Goal: Information Seeking & Learning: Learn about a topic

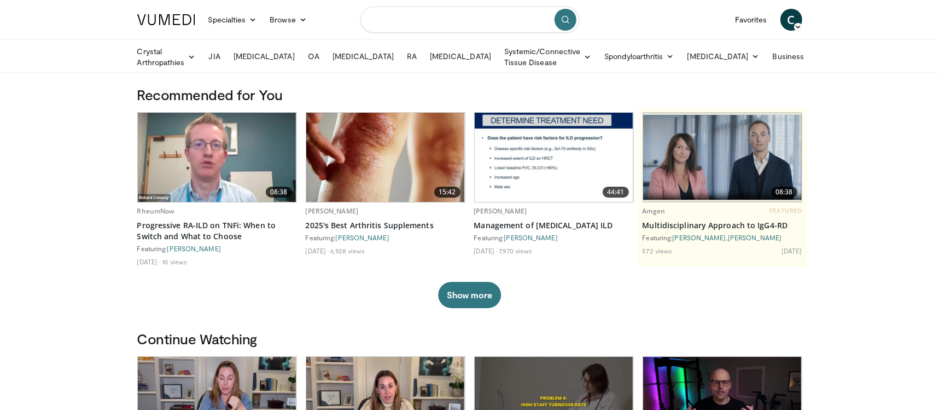
click at [403, 26] on input "Search topics, interventions" at bounding box center [469, 20] width 219 height 26
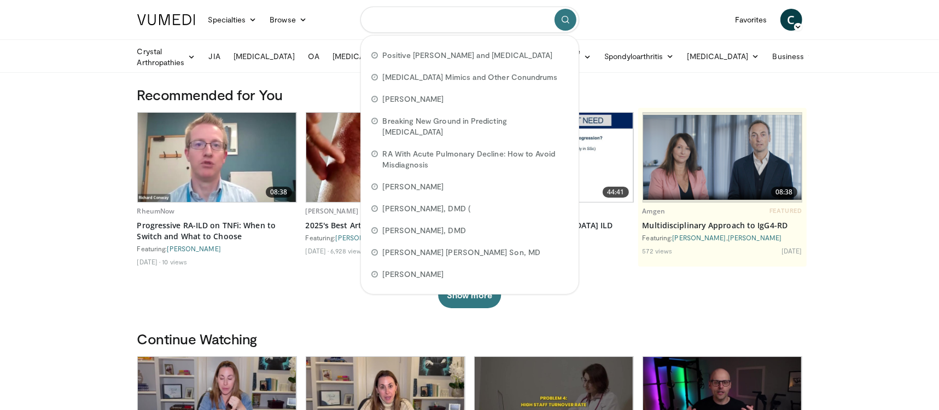
paste input "**********"
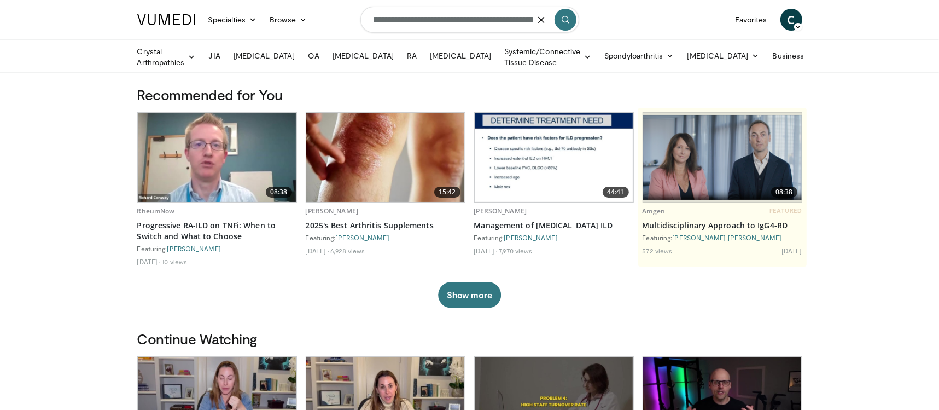
type input "**********"
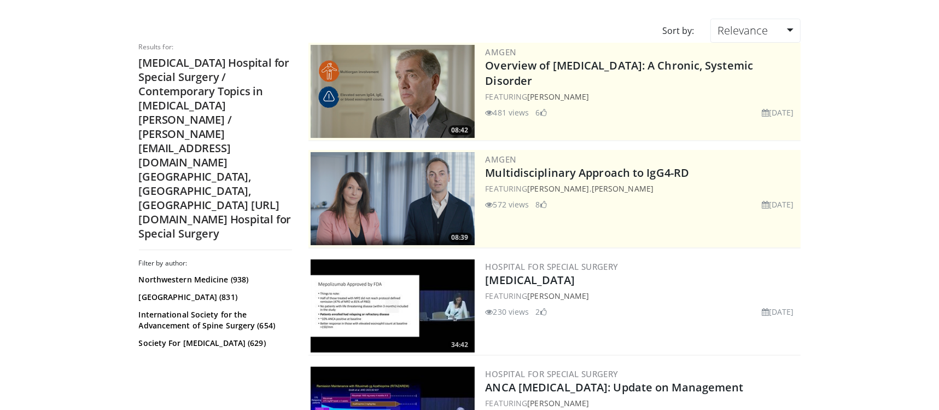
scroll to position [98, 0]
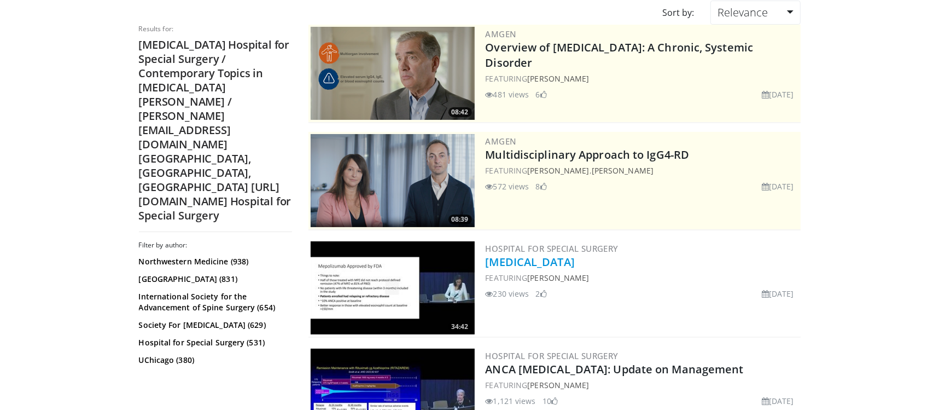
click at [575, 263] on link "[MEDICAL_DATA]" at bounding box center [530, 261] width 89 height 15
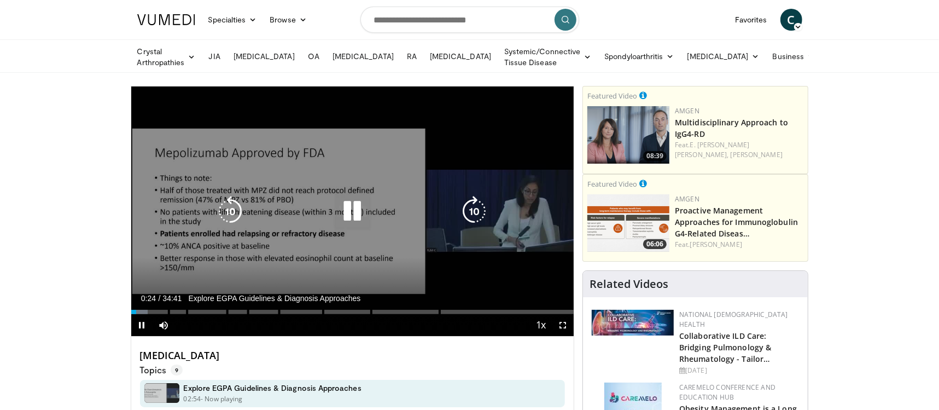
click at [352, 214] on icon "Video Player" at bounding box center [352, 211] width 31 height 31
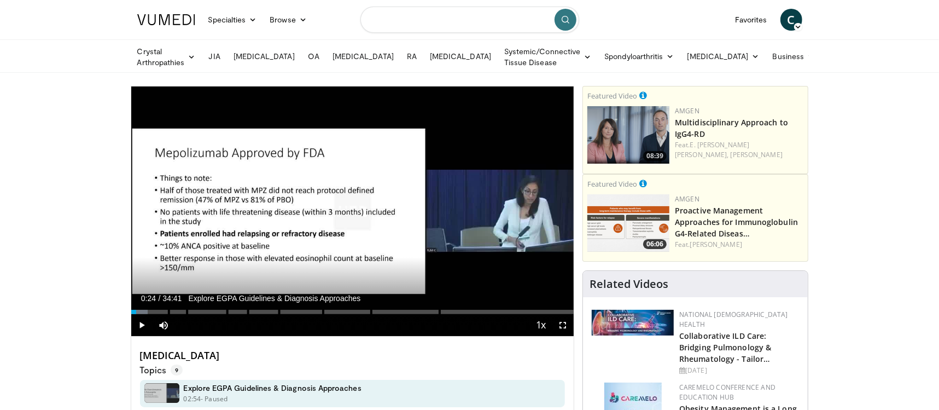
drag, startPoint x: 495, startPoint y: 23, endPoint x: 476, endPoint y: 19, distance: 19.1
click at [476, 19] on input "Search topics, interventions" at bounding box center [469, 20] width 219 height 26
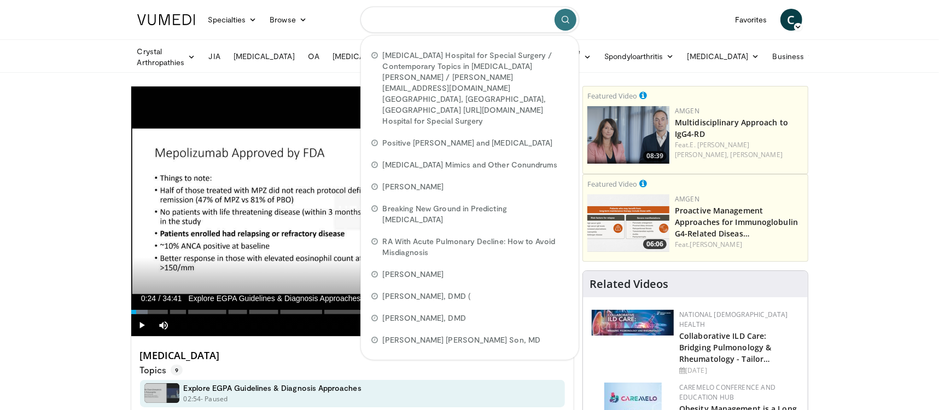
paste input "**********"
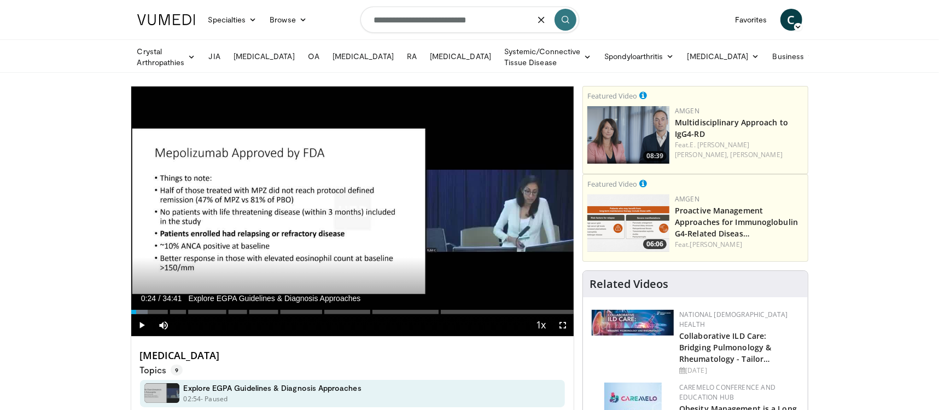
type input "**********"
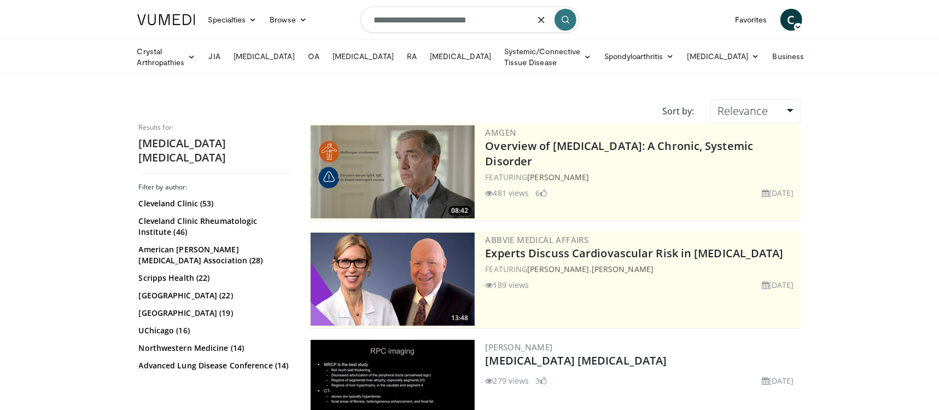
drag, startPoint x: 507, startPoint y: 24, endPoint x: 356, endPoint y: 16, distance: 150.7
click at [356, 16] on nav "Specialties Adult & Family Medicine Allergy, Asthma, Immunology Anesthesiology …" at bounding box center [470, 19] width 678 height 39
paste input "******"
type input "**********"
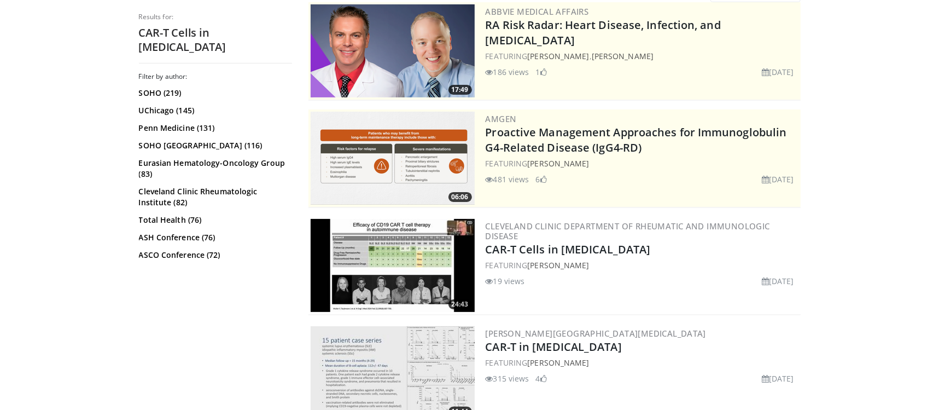
scroll to position [141, 0]
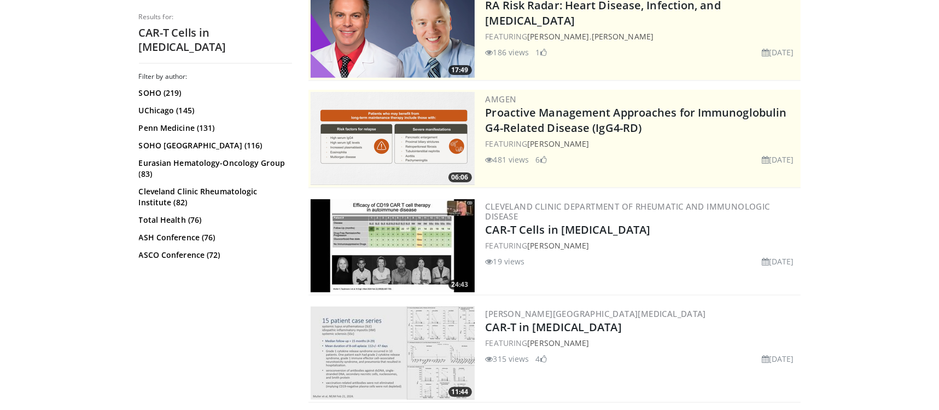
click at [382, 239] on img at bounding box center [393, 245] width 164 height 93
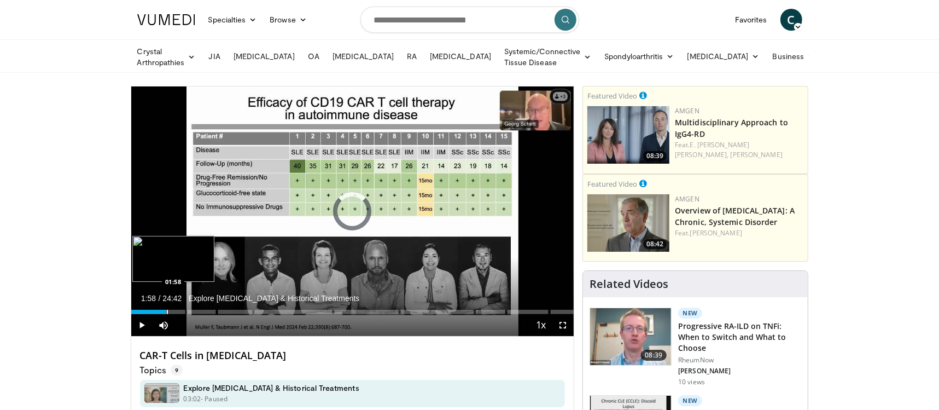
click at [166, 307] on div "Loaded : 2.69% 01:58 01:58" at bounding box center [352, 309] width 443 height 10
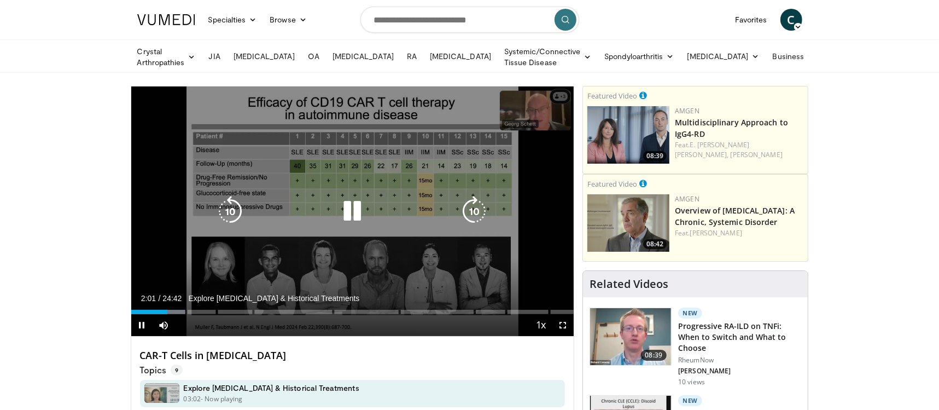
click at [351, 213] on icon "Video Player" at bounding box center [352, 211] width 31 height 31
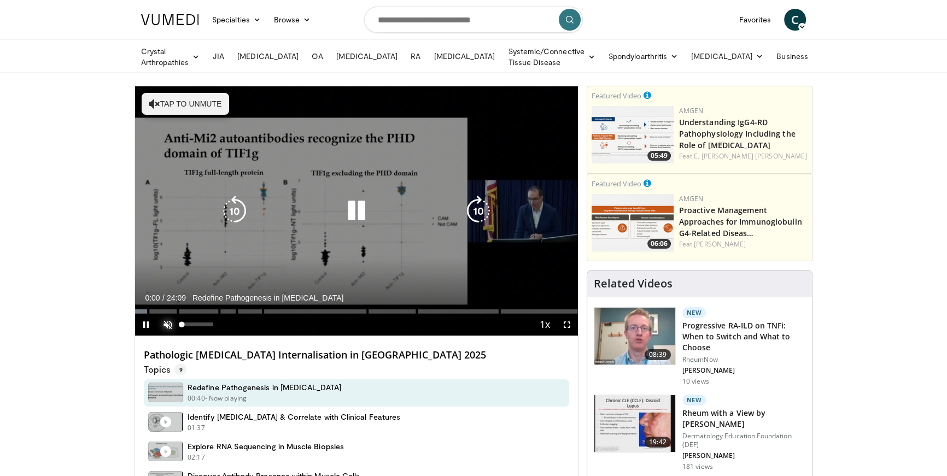
click at [166, 322] on span "Video Player" at bounding box center [168, 325] width 22 height 22
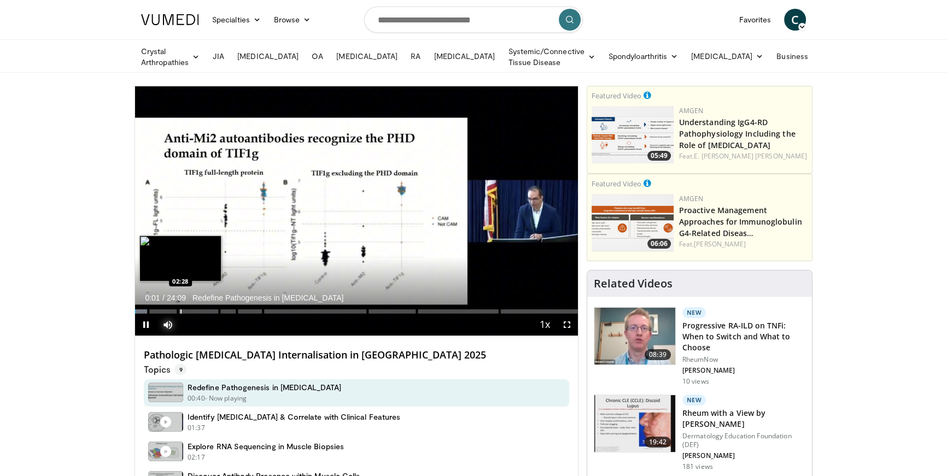
click at [181, 310] on div "Progress Bar" at bounding box center [181, 312] width 1 height 4
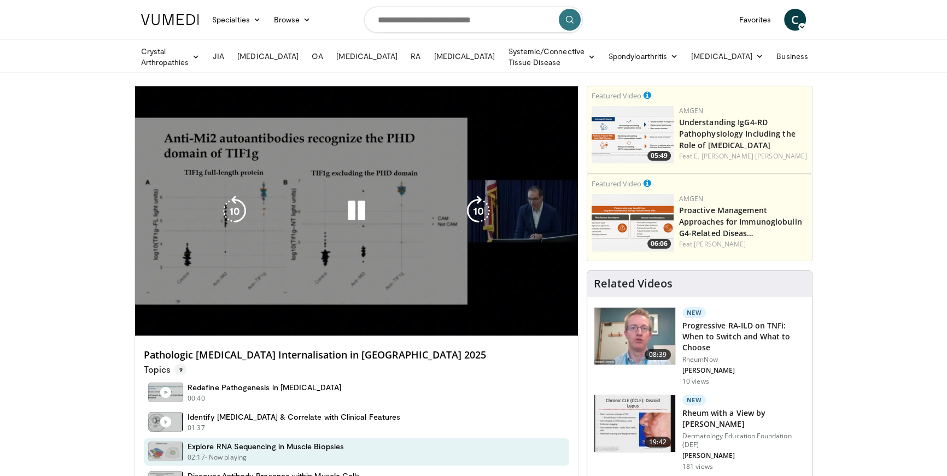
click at [147, 322] on video-js "**********" at bounding box center [356, 211] width 443 height 250
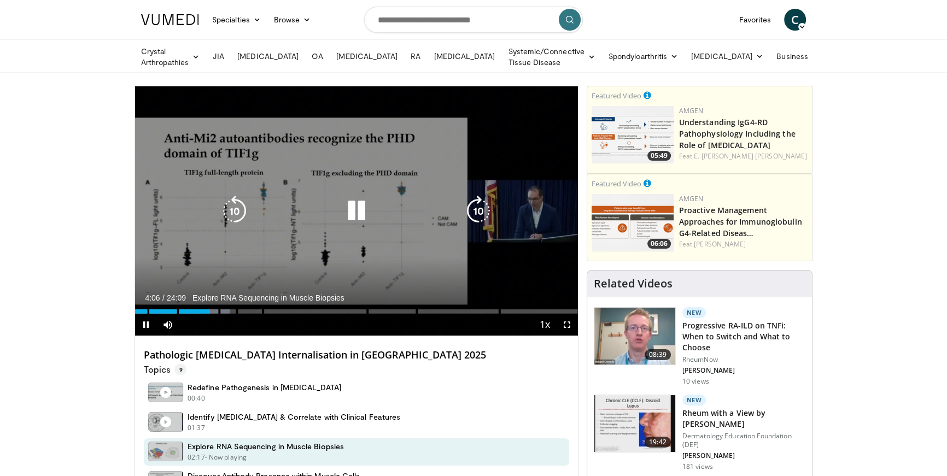
click at [334, 220] on div "10 seconds Tap to unmute" at bounding box center [356, 210] width 443 height 249
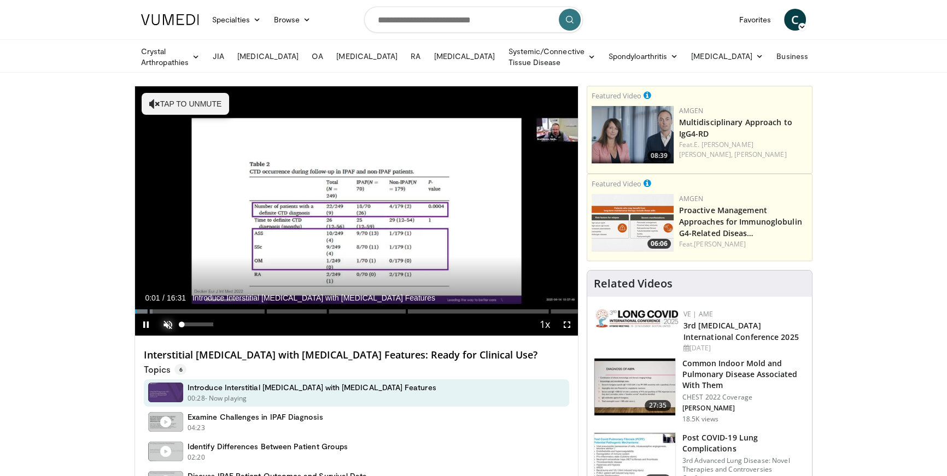
click at [167, 322] on span "Video Player" at bounding box center [168, 325] width 22 height 22
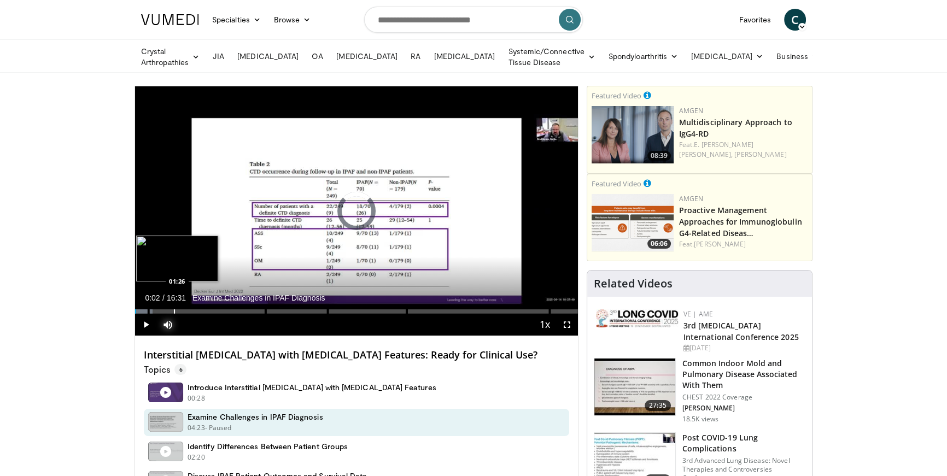
click at [174, 305] on div "Loaded : 4.00% 00:02 01:26" at bounding box center [356, 309] width 443 height 10
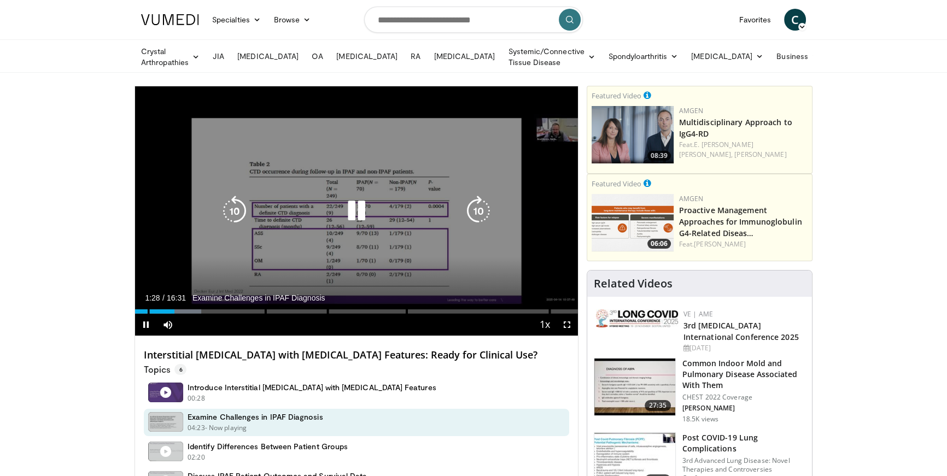
click at [361, 212] on icon "Video Player" at bounding box center [356, 211] width 31 height 31
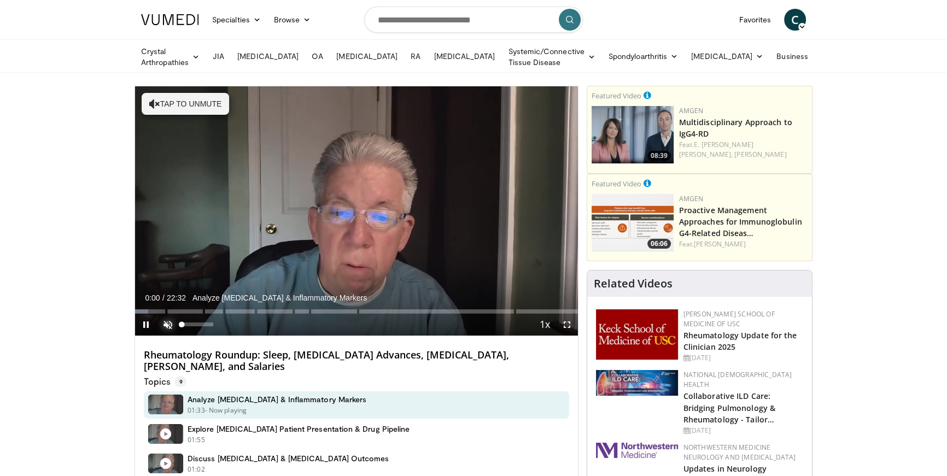
click at [164, 318] on span "Video Player" at bounding box center [168, 325] width 22 height 22
click at [146, 322] on span "Video Player" at bounding box center [146, 325] width 22 height 22
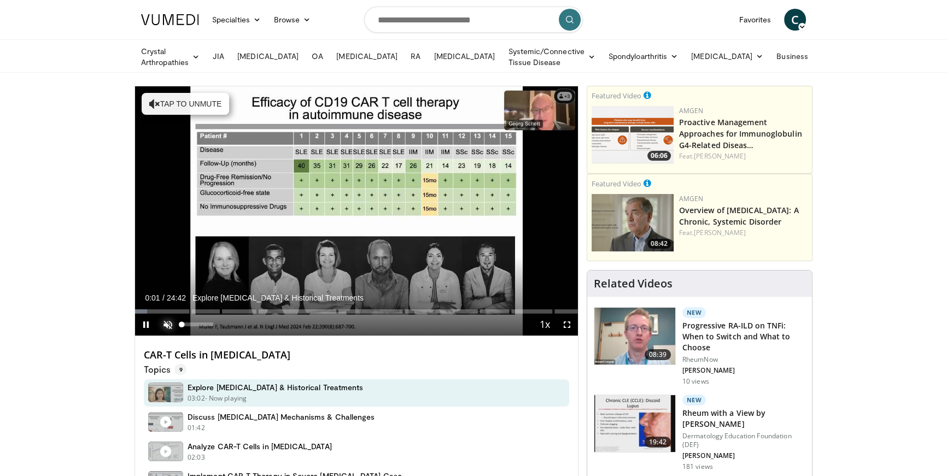
click at [171, 318] on span "Video Player" at bounding box center [168, 325] width 22 height 22
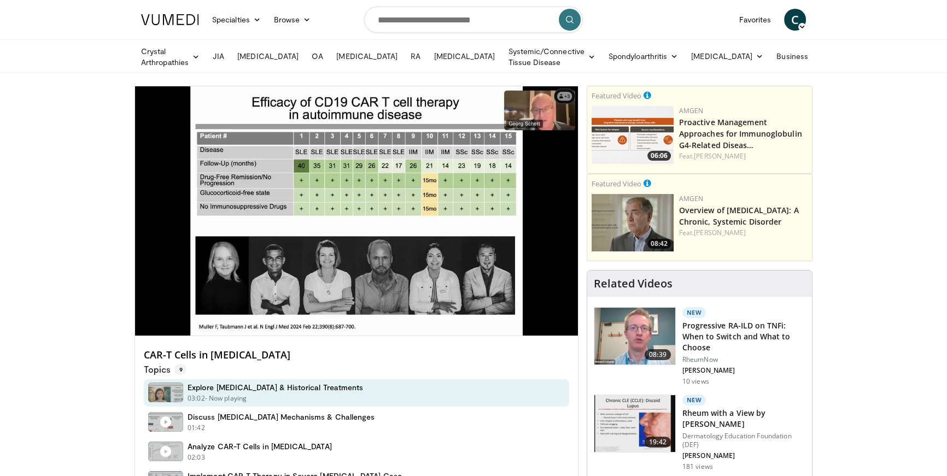
click at [187, 310] on div "Progress Bar" at bounding box center [187, 312] width 1 height 4
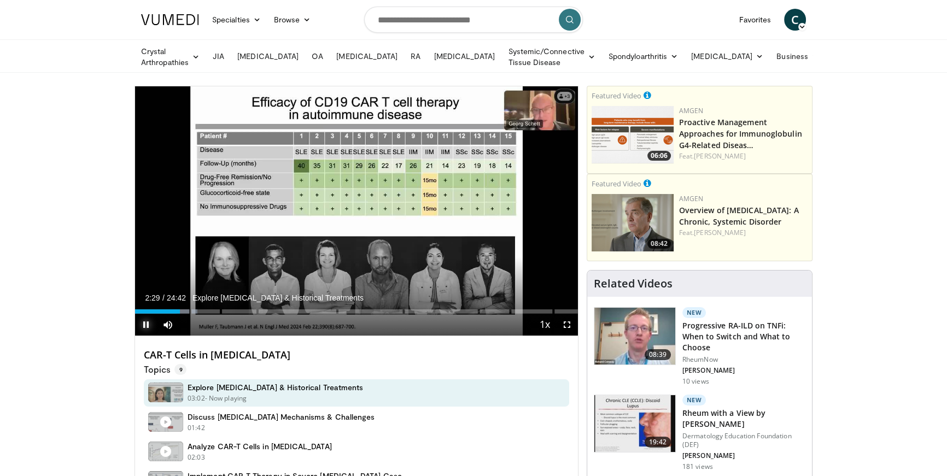
click at [145, 325] on span "Video Player" at bounding box center [146, 325] width 22 height 22
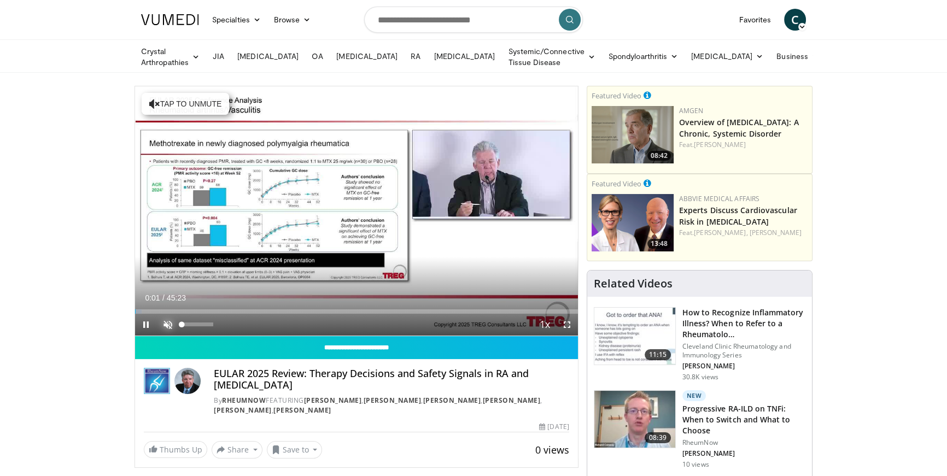
click at [168, 323] on span "Video Player" at bounding box center [168, 325] width 22 height 22
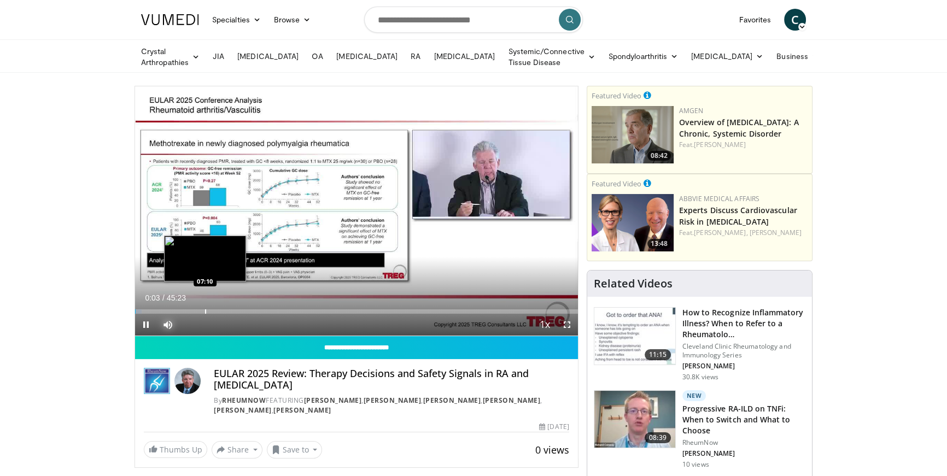
click at [205, 310] on div "Progress Bar" at bounding box center [205, 312] width 1 height 4
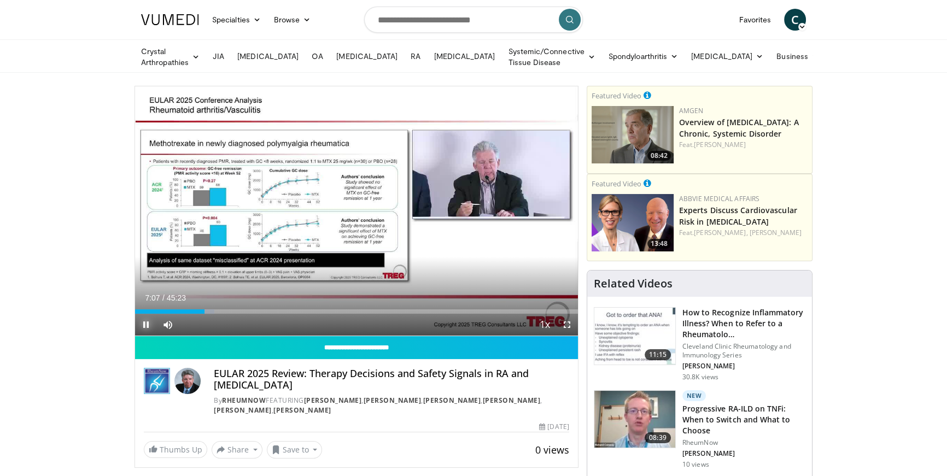
click at [148, 325] on span "Video Player" at bounding box center [146, 325] width 22 height 22
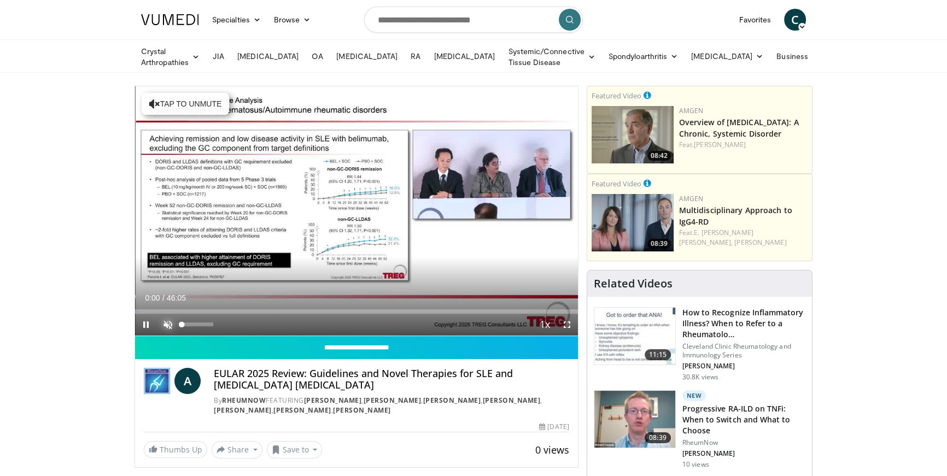
click at [164, 322] on span "Video Player" at bounding box center [168, 325] width 22 height 22
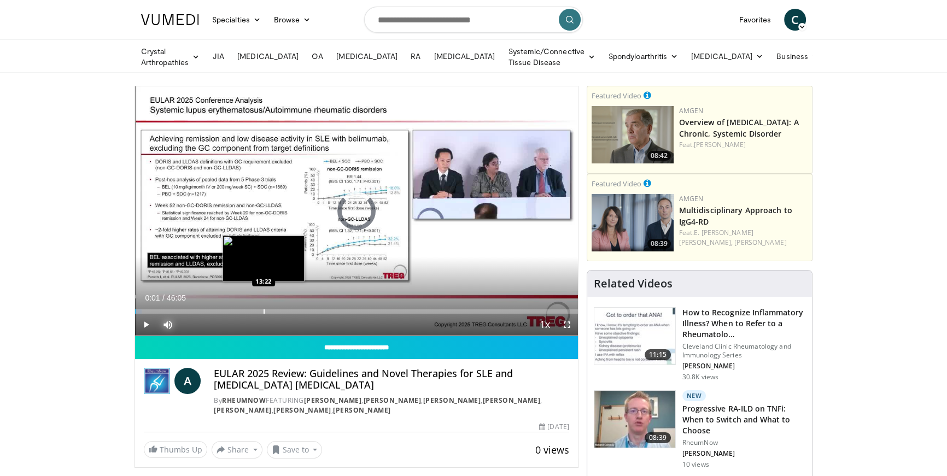
click at [264, 310] on div "Progress Bar" at bounding box center [264, 312] width 1 height 4
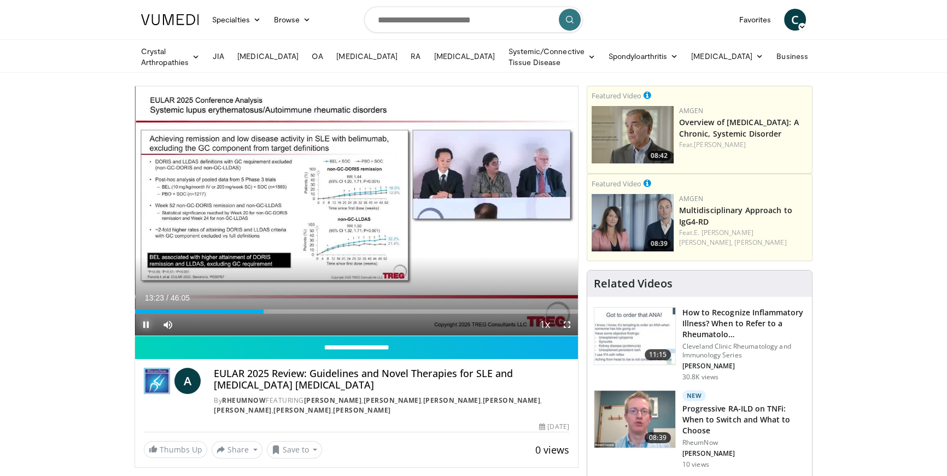
click at [144, 323] on span "Video Player" at bounding box center [146, 325] width 22 height 22
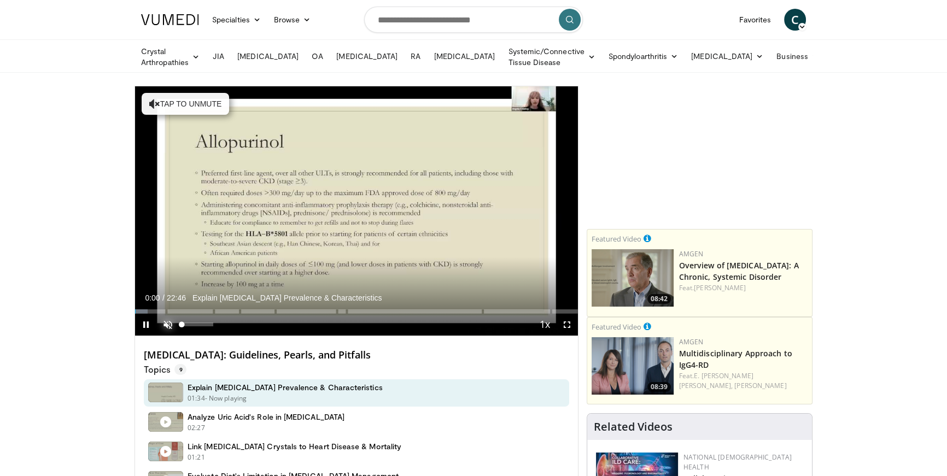
click at [160, 325] on span "Video Player" at bounding box center [168, 325] width 22 height 22
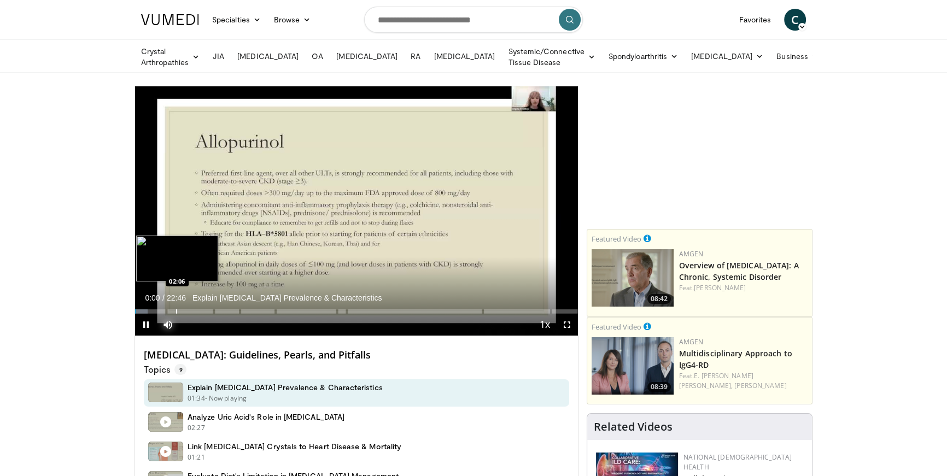
click at [176, 310] on div "Progress Bar" at bounding box center [176, 312] width 1 height 4
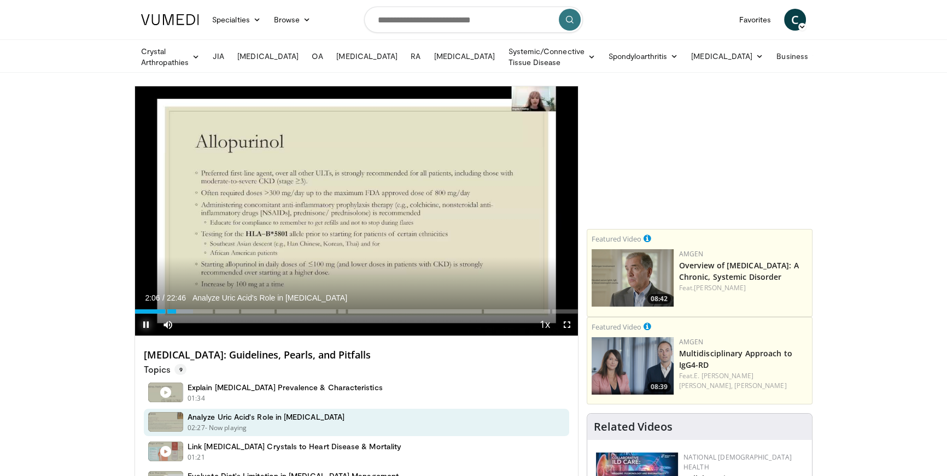
click at [149, 324] on span "Video Player" at bounding box center [146, 325] width 22 height 22
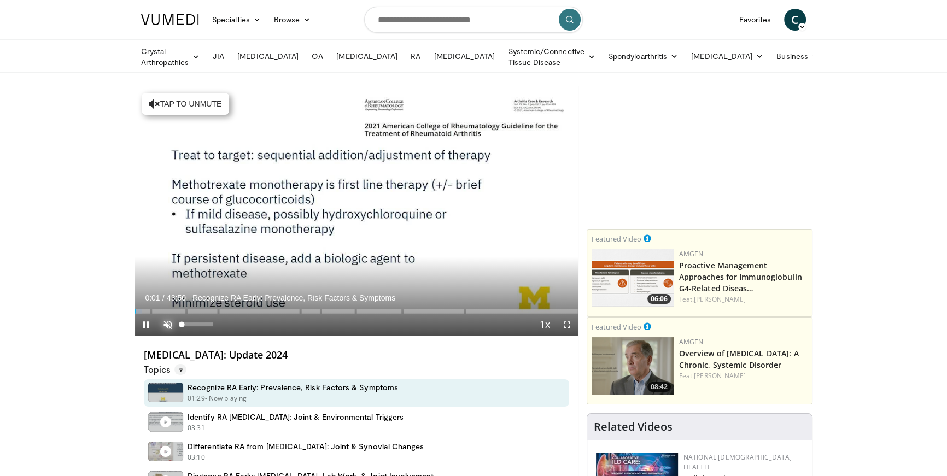
click at [164, 323] on span "Video Player" at bounding box center [168, 325] width 22 height 22
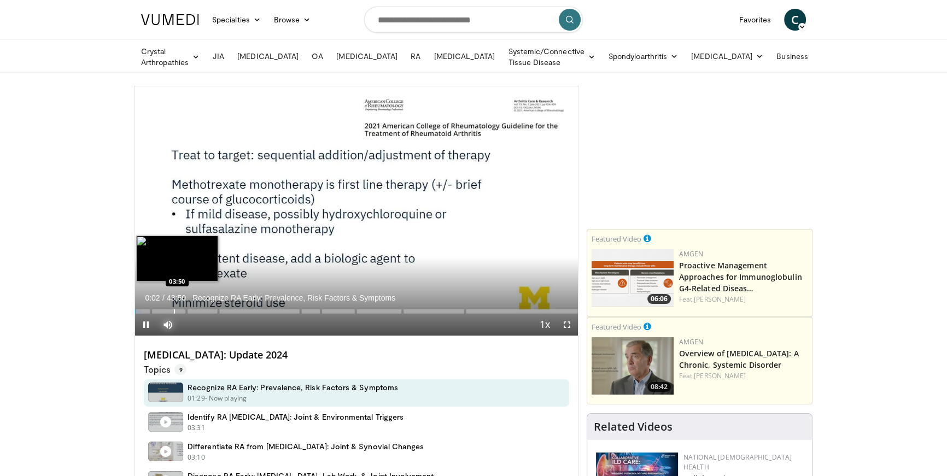
click at [173, 307] on div "Loaded : 1.51% 00:02 03:50" at bounding box center [356, 309] width 443 height 10
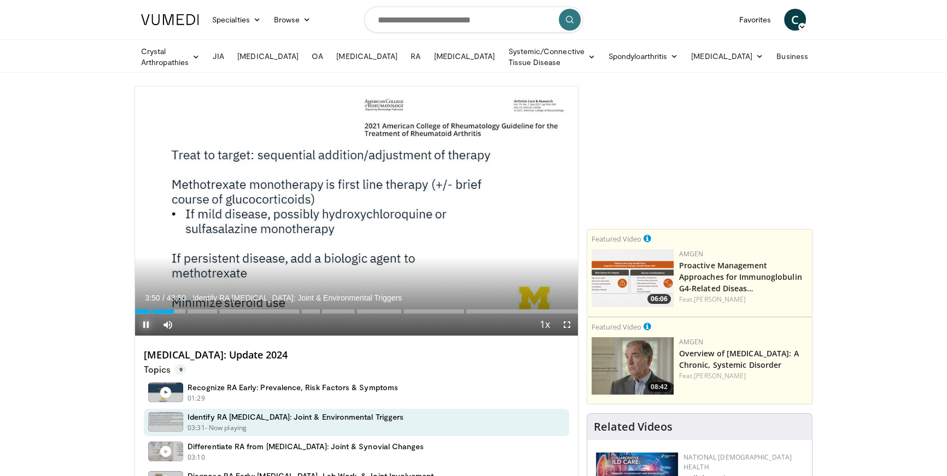
click at [149, 323] on span "Video Player" at bounding box center [146, 325] width 22 height 22
